Goal: Check status: Check status

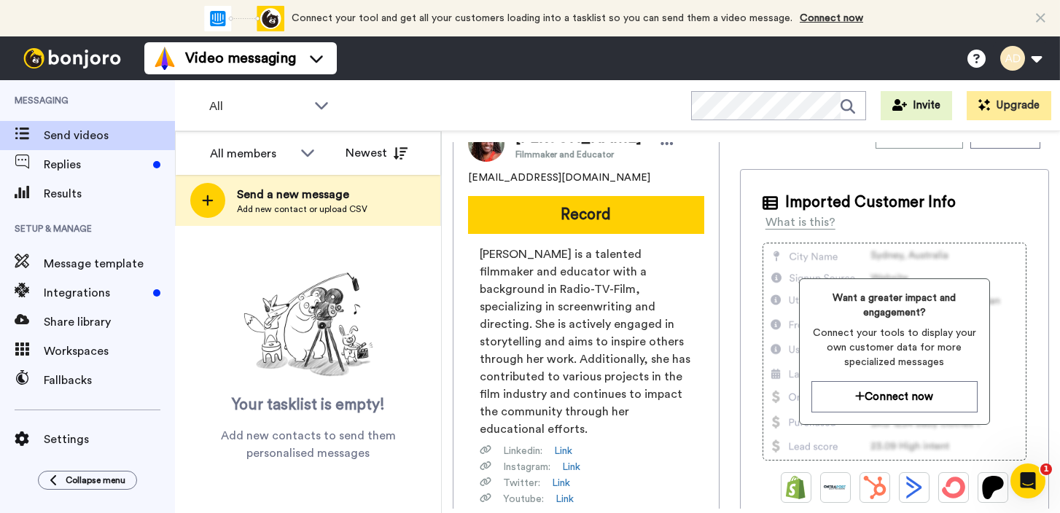
scroll to position [6, 0]
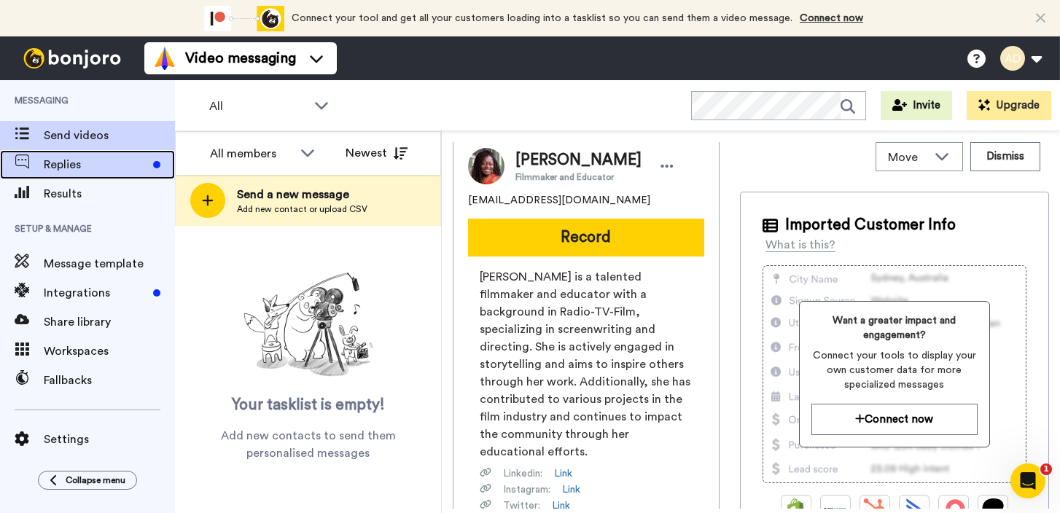
click at [88, 157] on span "Replies" at bounding box center [96, 164] width 104 height 17
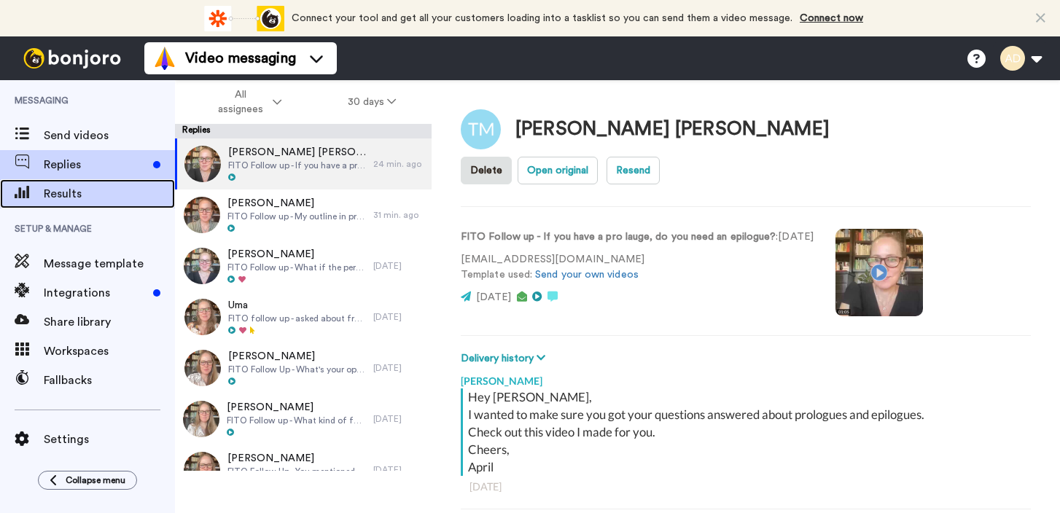
click at [87, 191] on span "Results" at bounding box center [109, 193] width 131 height 17
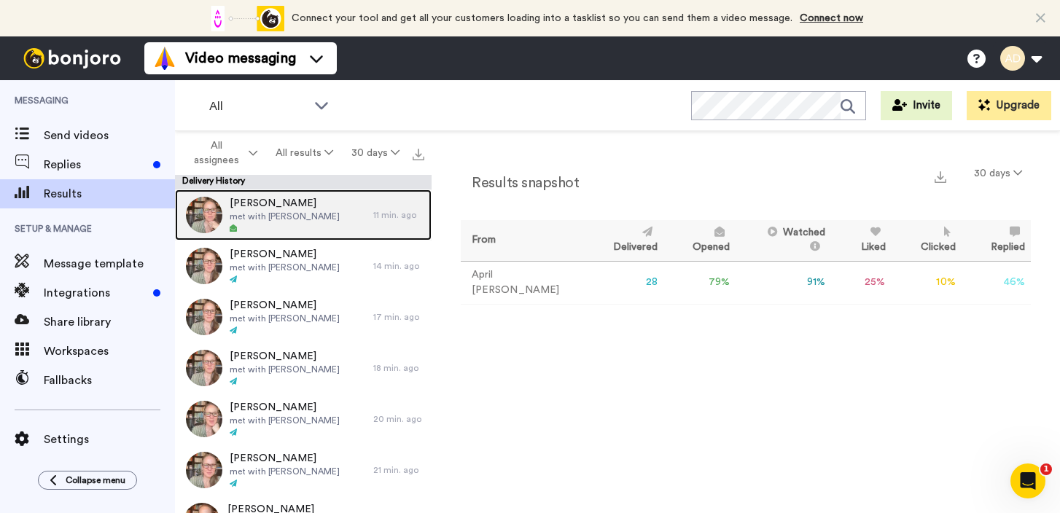
click at [311, 221] on span "met with [PERSON_NAME]" at bounding box center [285, 217] width 110 height 12
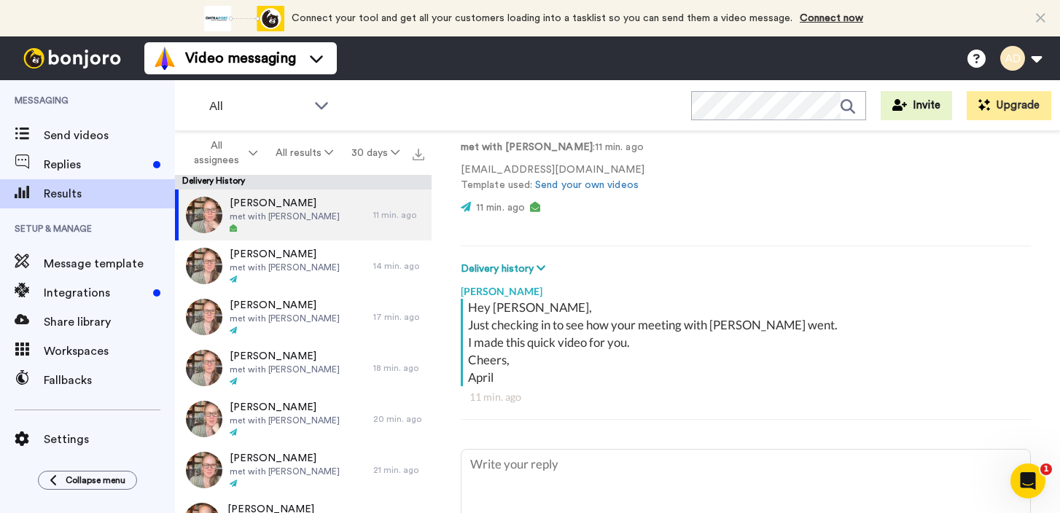
scroll to position [100, 0]
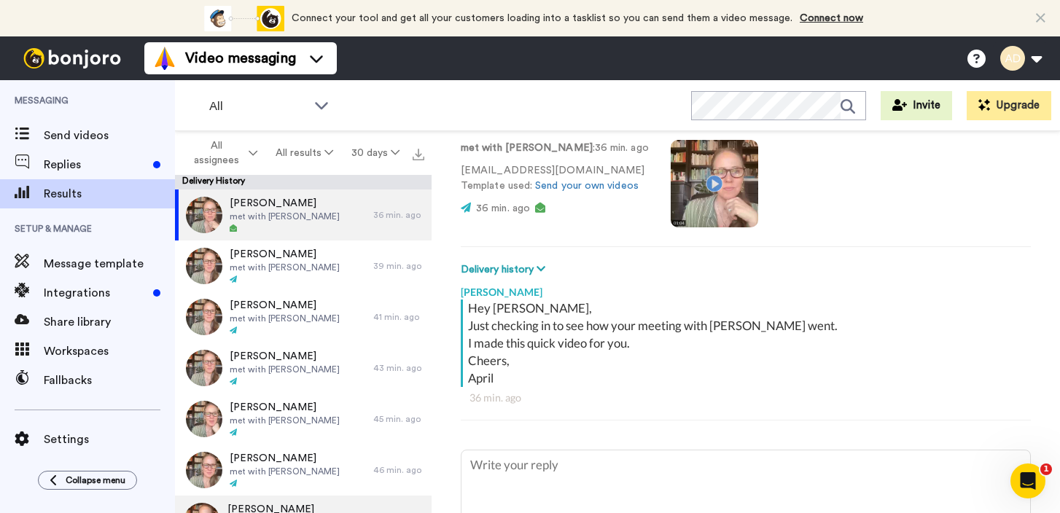
type textarea "x"
